Goal: Go to known website: Access a specific website the user already knows

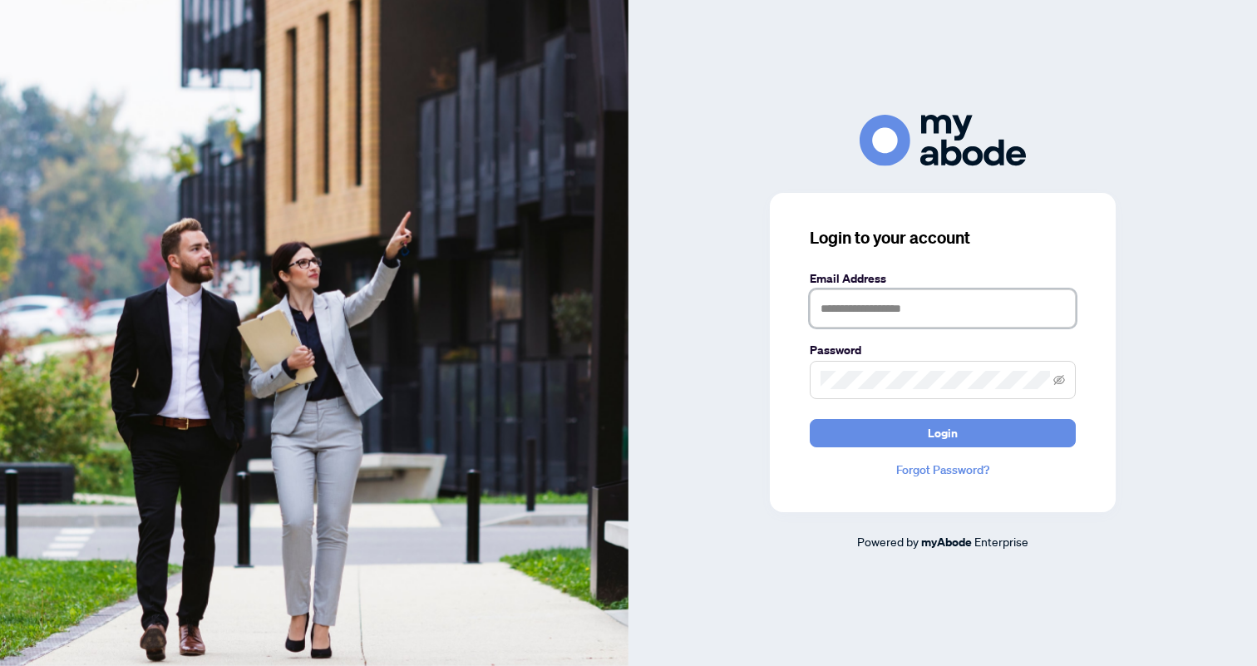
click at [996, 291] on input "text" at bounding box center [942, 308] width 266 height 38
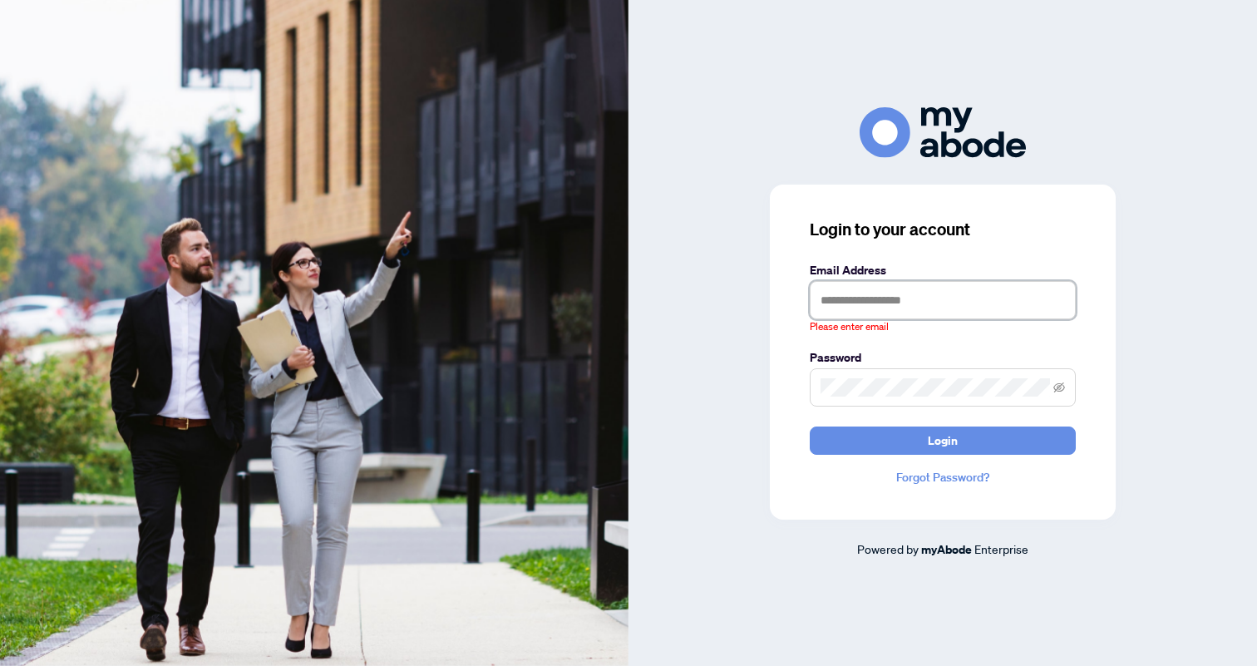
type input "**********"
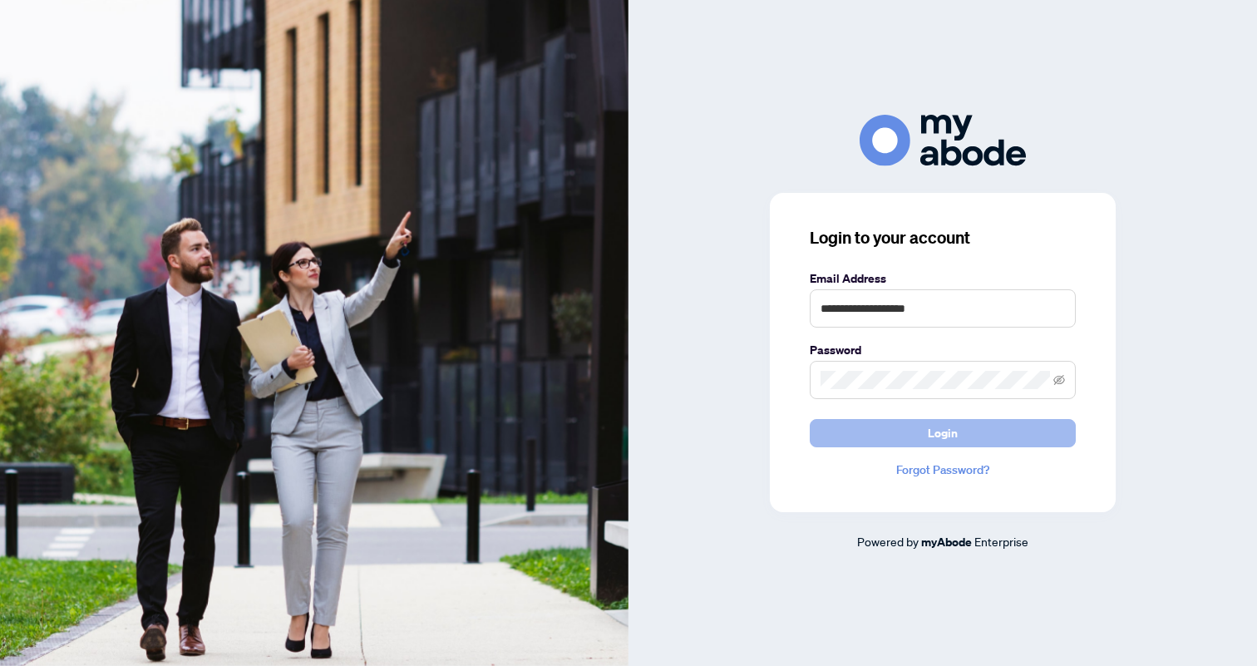
click at [977, 440] on button "Login" at bounding box center [942, 433] width 266 height 28
